Goal: Find specific page/section: Find specific page/section

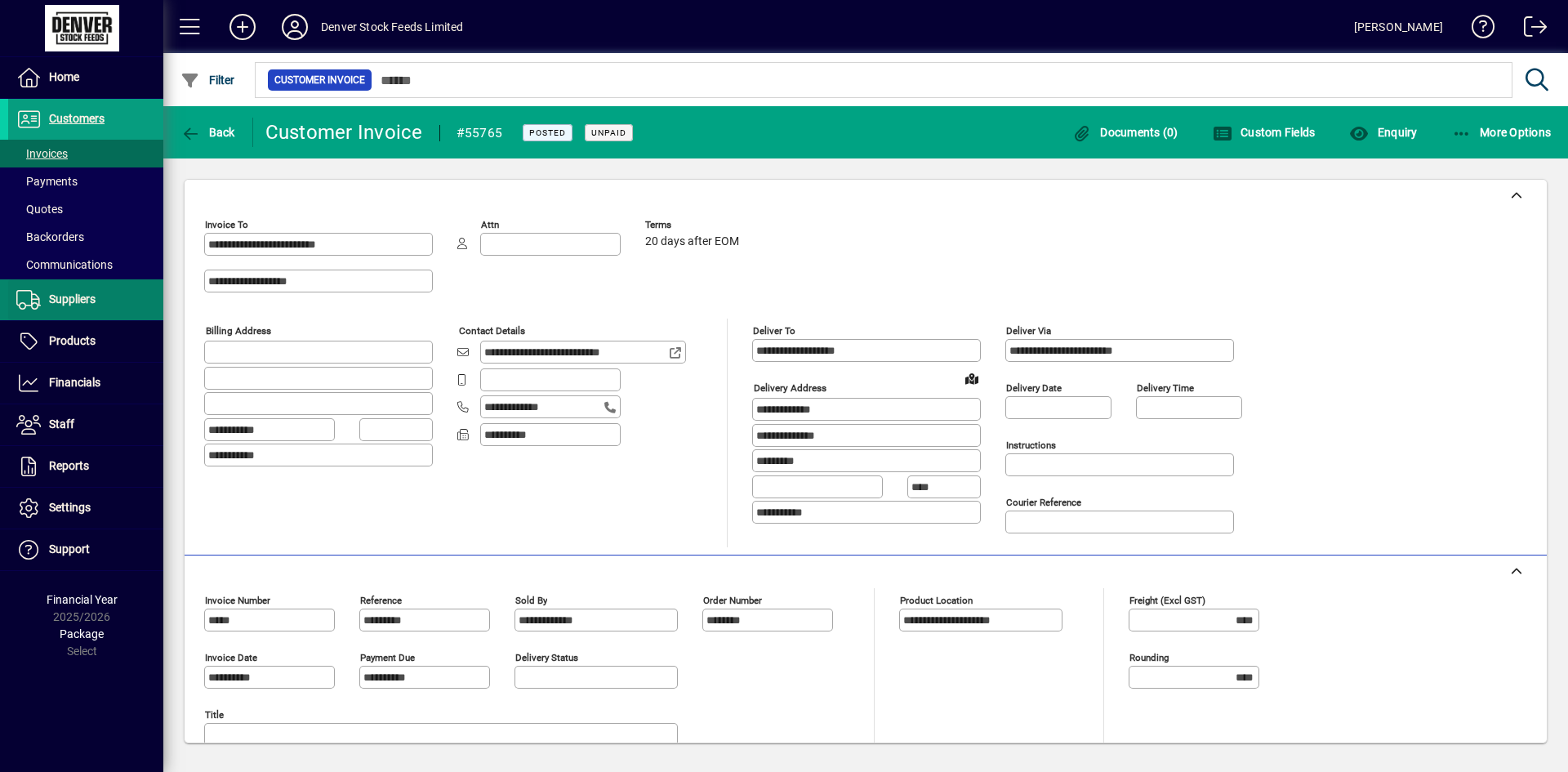
click at [100, 290] on span at bounding box center [85, 300] width 155 height 39
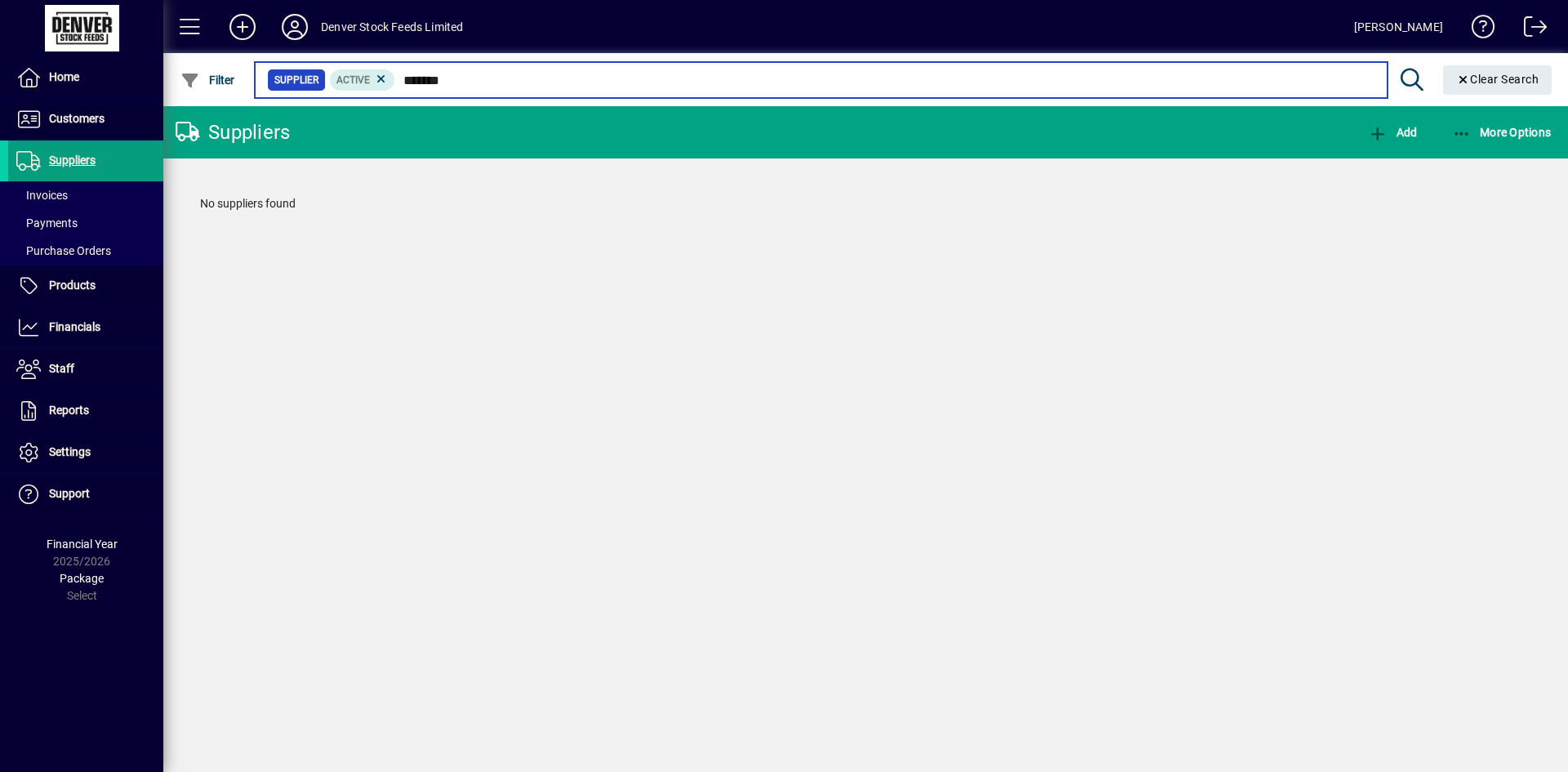
type input "********"
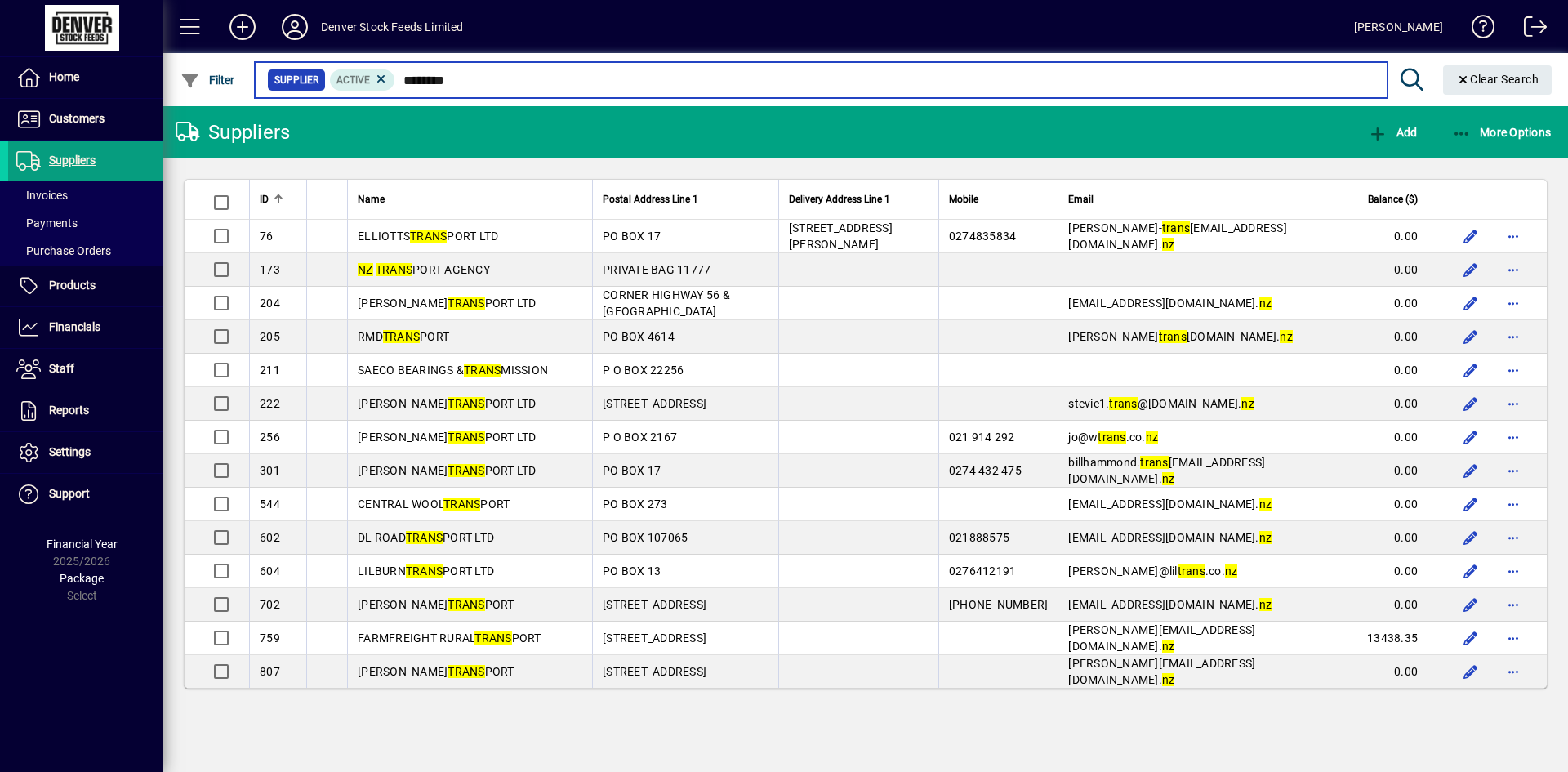
drag, startPoint x: 489, startPoint y: 85, endPoint x: 285, endPoint y: 82, distance: 204.0
click at [285, 82] on div "Supplier Active ********" at bounding box center [820, 80] width 1108 height 23
